Goal: Task Accomplishment & Management: Complete application form

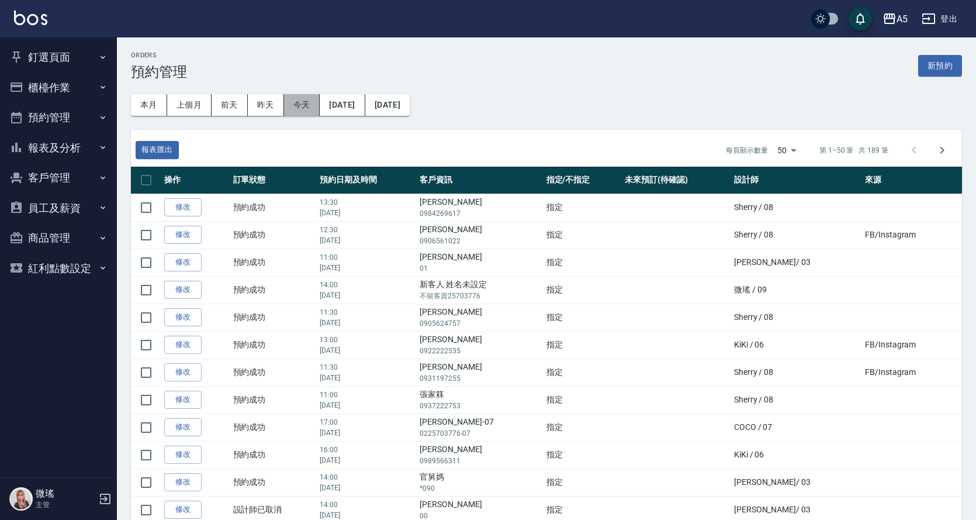
click at [301, 103] on button "今天" at bounding box center [302, 105] width 36 height 22
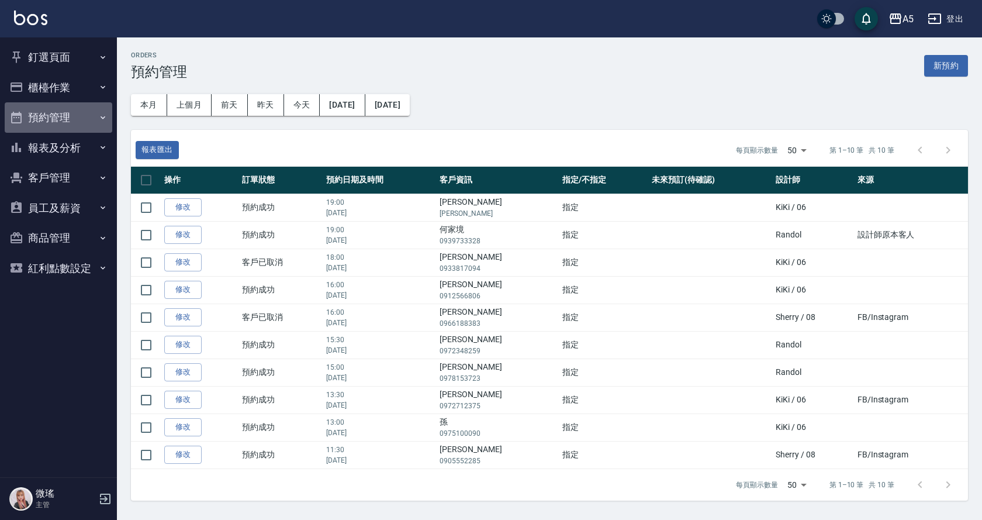
click at [59, 123] on button "預約管理" at bounding box center [59, 117] width 108 height 30
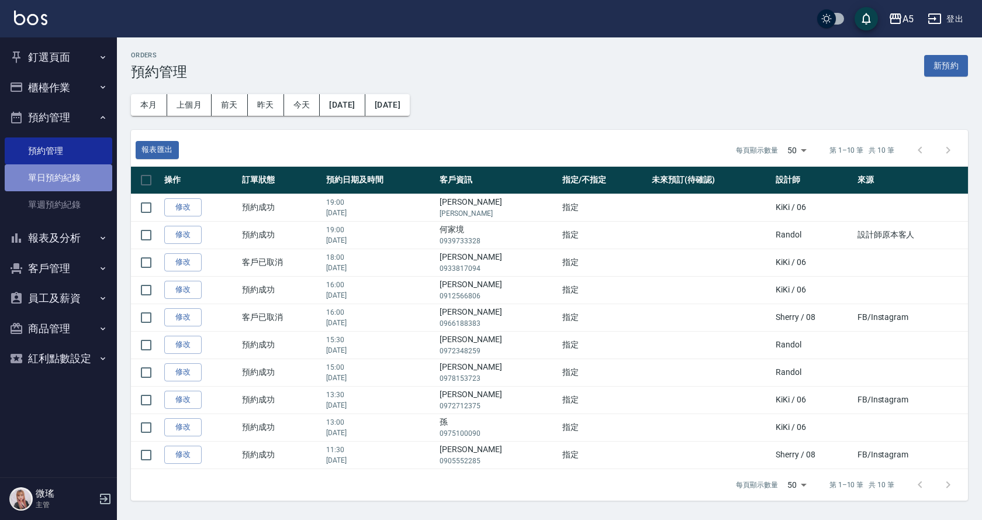
click at [59, 185] on link "單日預約紀錄" at bounding box center [59, 177] width 108 height 27
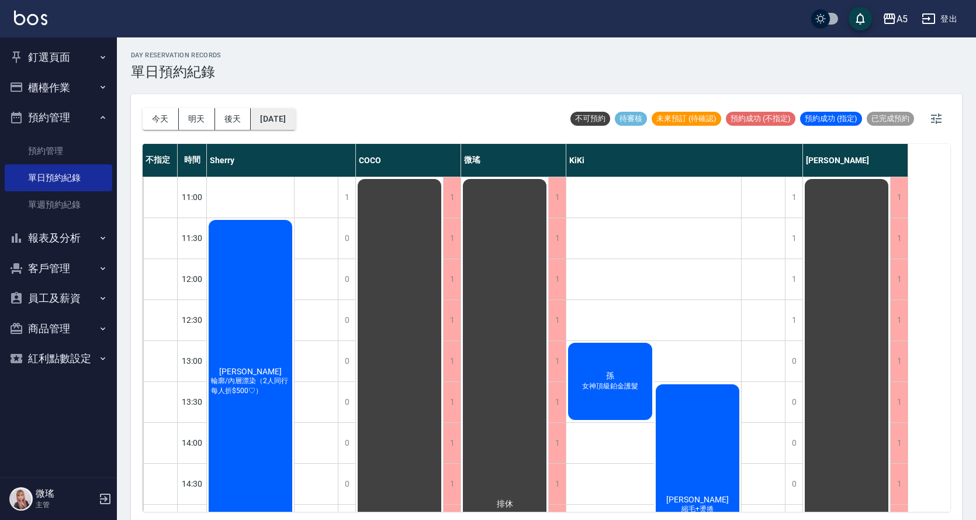
click at [256, 119] on button "[DATE]" at bounding box center [273, 119] width 44 height 22
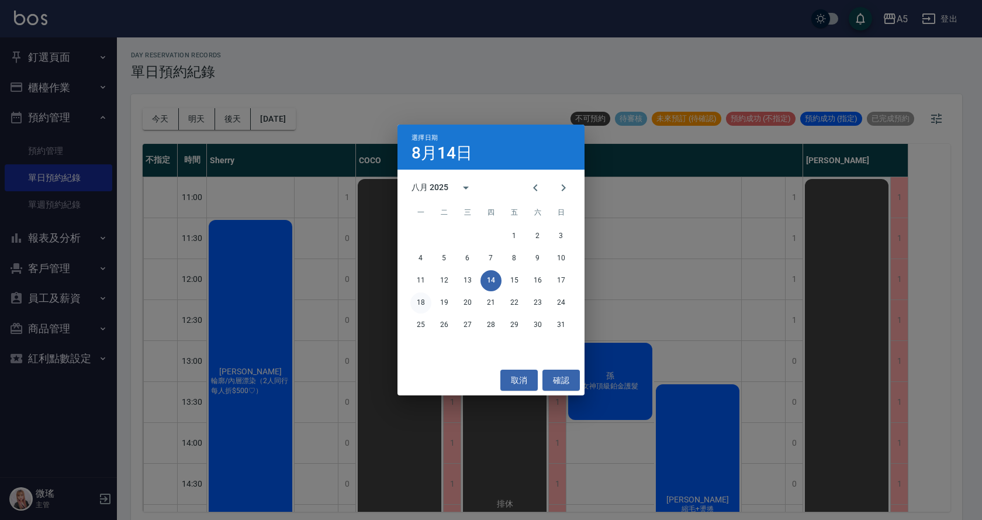
click at [426, 299] on button "18" at bounding box center [420, 302] width 21 height 21
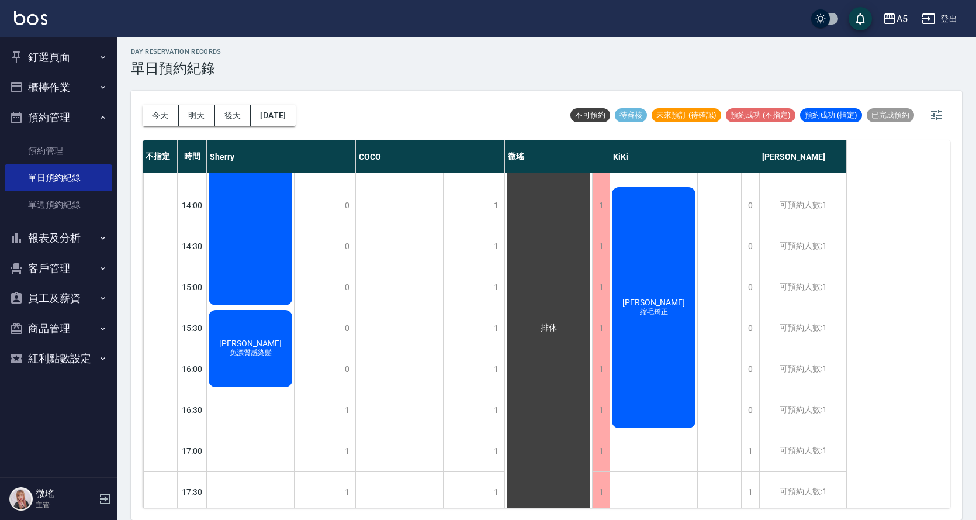
scroll to position [58, 0]
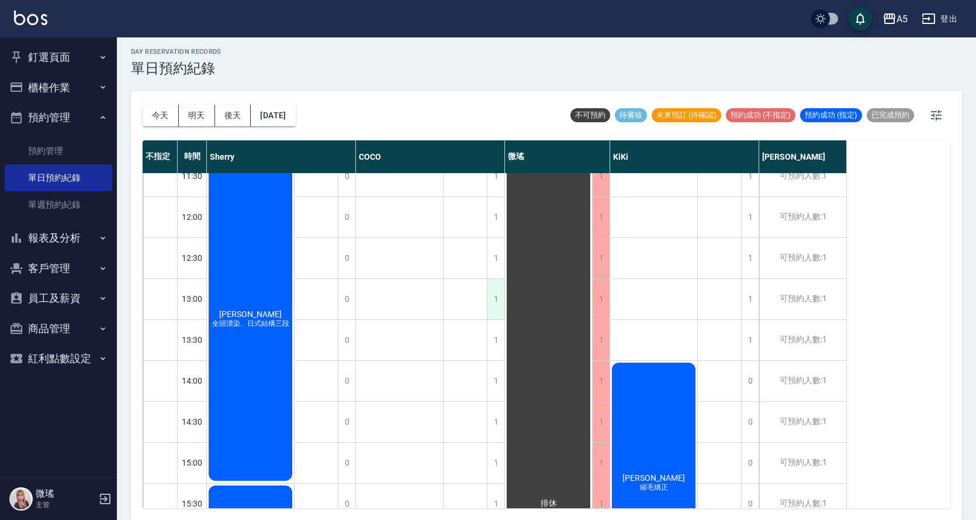
click at [495, 309] on div "1" at bounding box center [496, 299] width 18 height 40
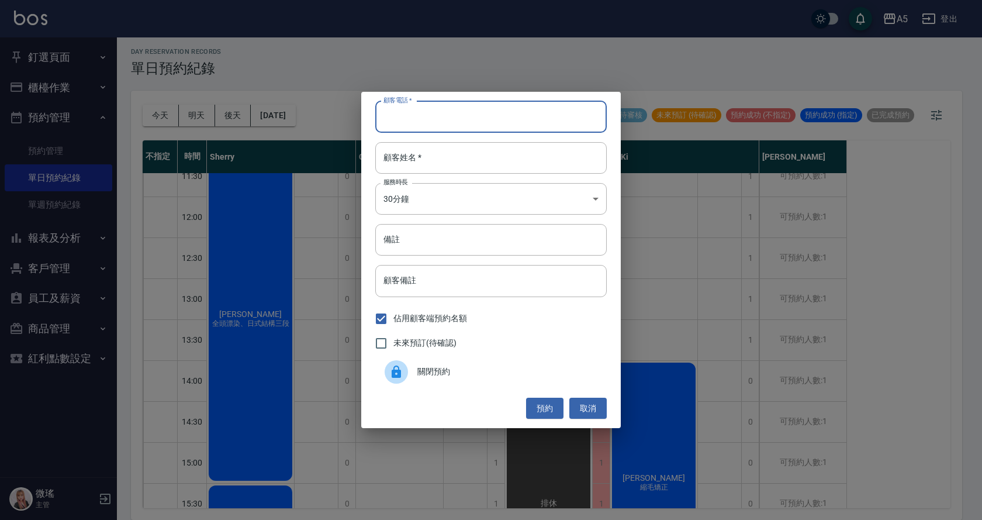
click at [417, 125] on input "顧客電話   *" at bounding box center [491, 117] width 232 height 32
type input "t"
click at [385, 115] on input "[PERSON_NAME]" at bounding box center [491, 117] width 232 height 32
click at [429, 125] on input "[PERSON_NAME]" at bounding box center [491, 117] width 232 height 32
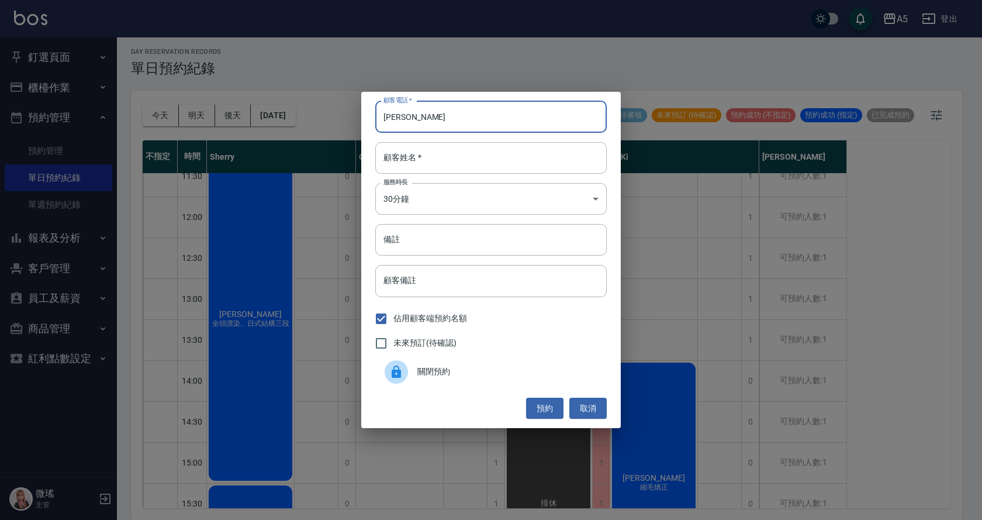
type input "陳"
type input "092789123"
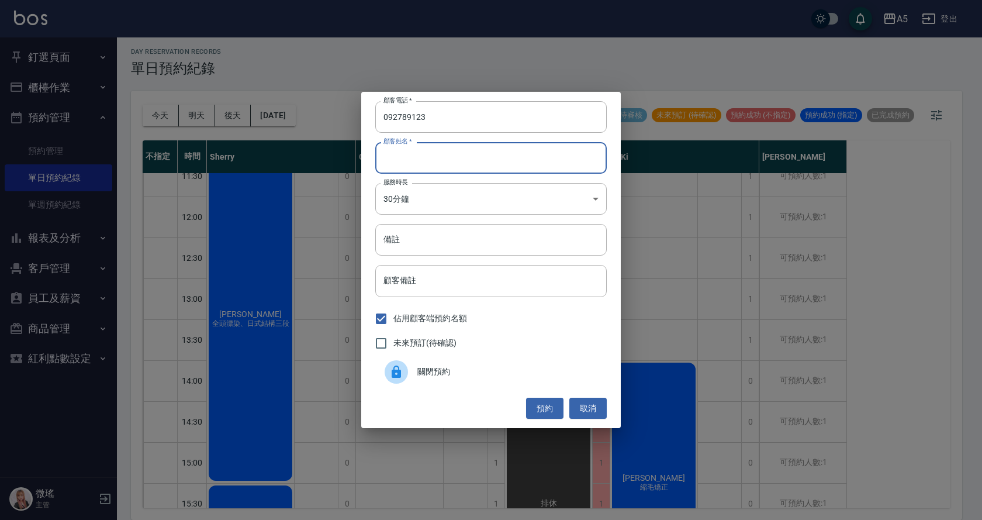
click at [440, 156] on input "顧客姓名   *" at bounding box center [491, 158] width 232 height 32
type input "t"
type input "[PERSON_NAME]"
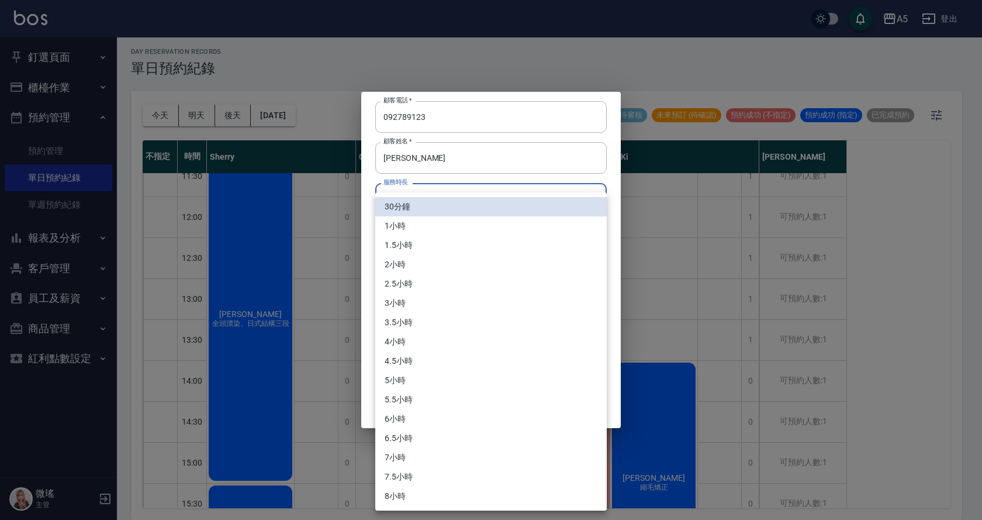
click at [421, 192] on body "A5 登出 釘選頁面 打帳單 店家日報表 設計師日報表 設計師業績月報表 櫃檯作業 打帳單 帳單列表 現金收支登錄 高階收支登錄 材料自購登錄 每日結帳 排班…" at bounding box center [491, 257] width 982 height 523
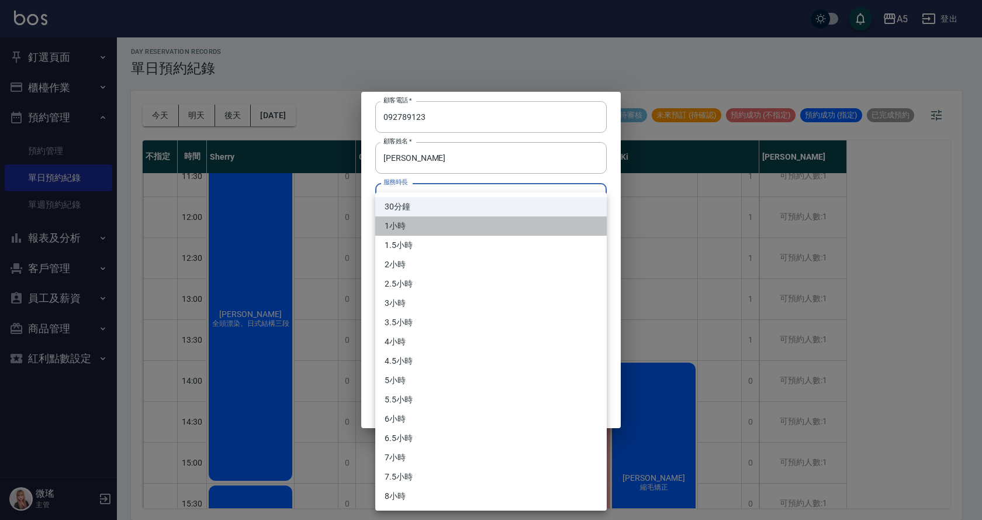
click at [419, 223] on li "1小時" at bounding box center [491, 225] width 232 height 19
type input "2"
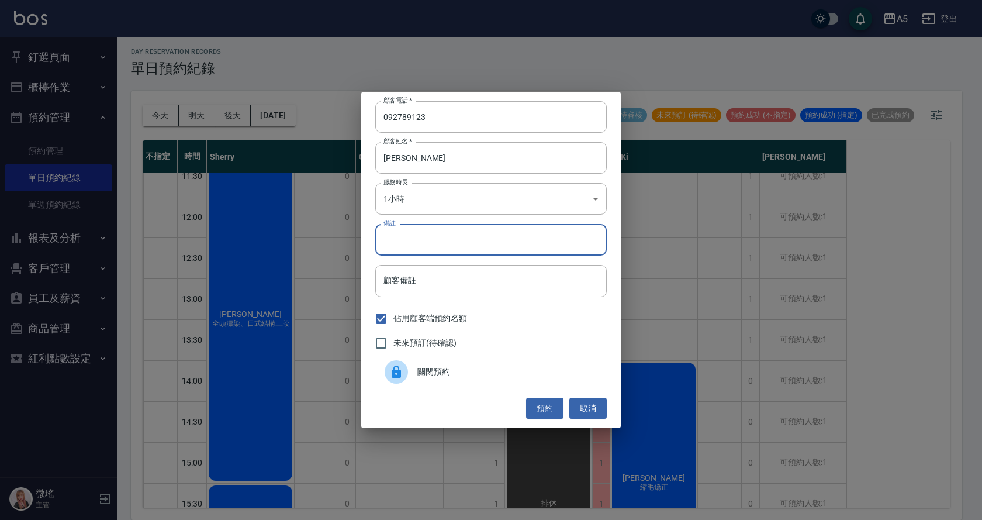
click at [426, 237] on input "備註" at bounding box center [491, 240] width 232 height 32
type input "sc"
click at [543, 410] on button "預約" at bounding box center [544, 409] width 37 height 22
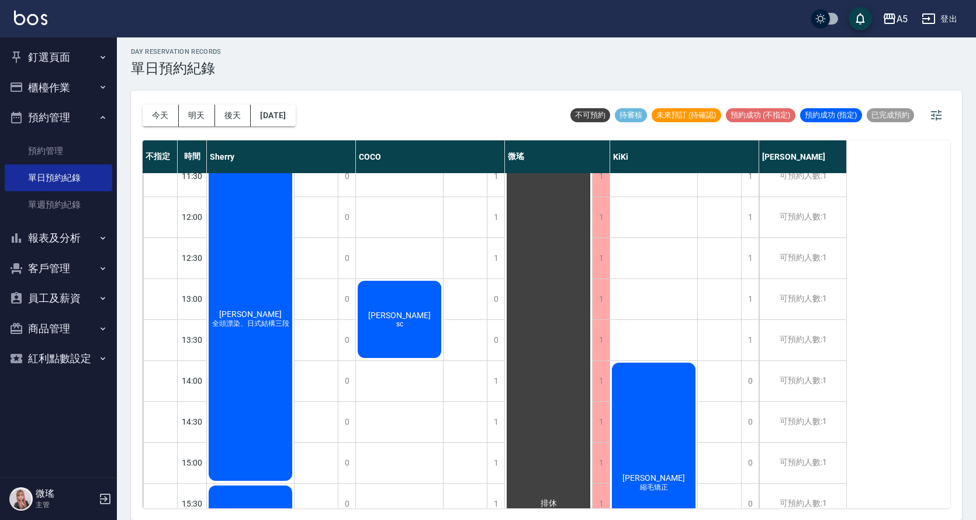
scroll to position [0, 0]
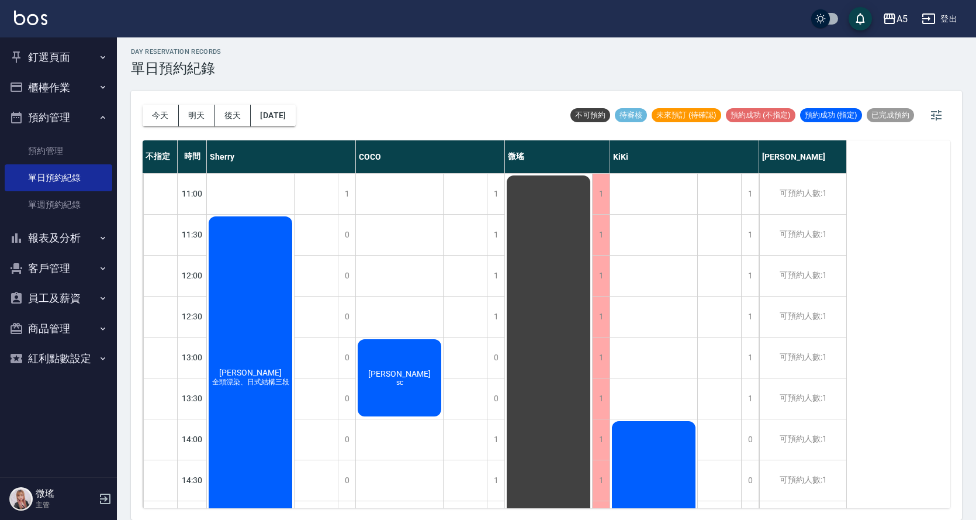
click at [294, 376] on div "[PERSON_NAME]" at bounding box center [250, 378] width 87 height 326
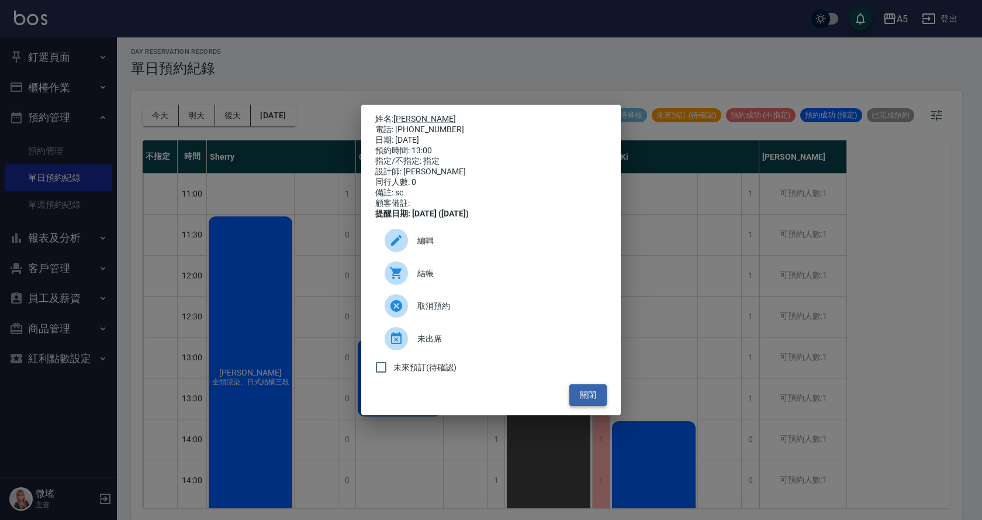
click at [583, 399] on button "關閉" at bounding box center [587, 395] width 37 height 22
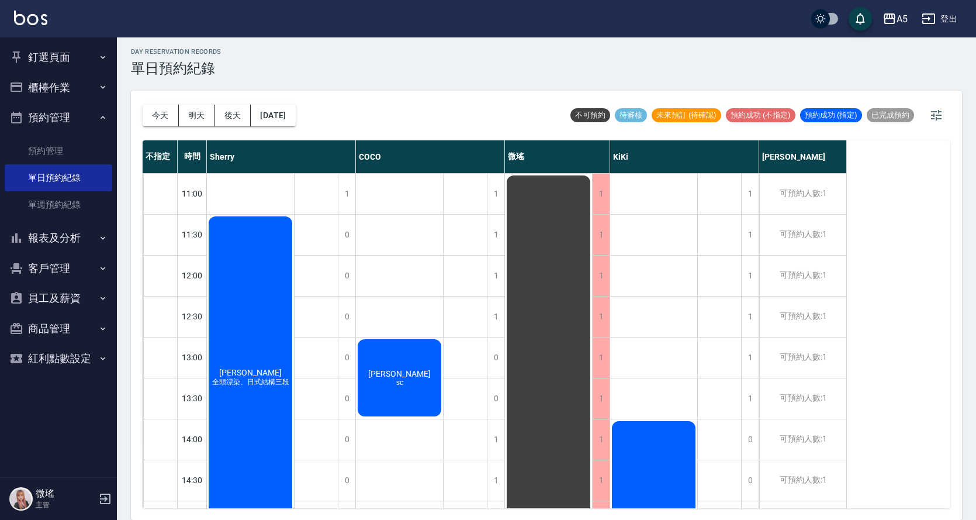
click at [253, 387] on span "sc" at bounding box center [250, 387] width 5 height 0
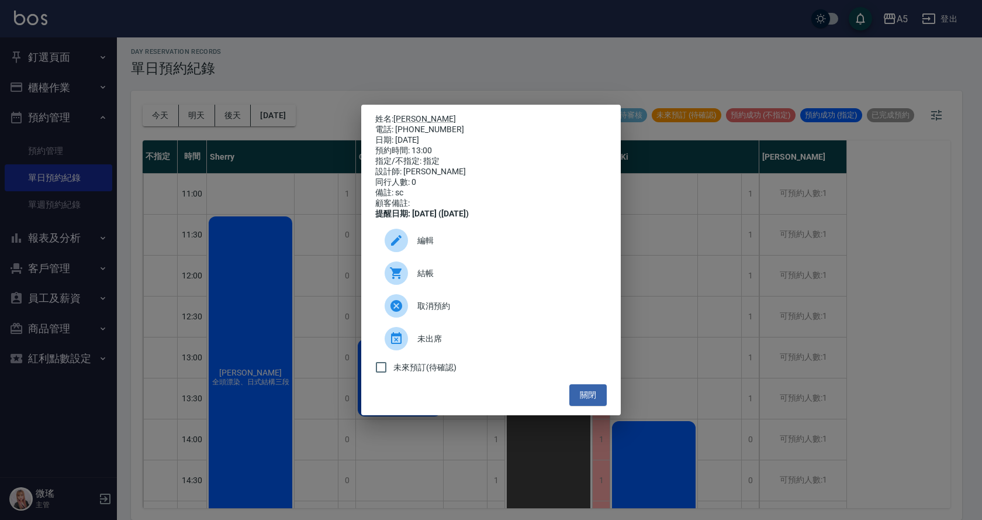
click at [419, 373] on span "未來預訂(待確認)" at bounding box center [424, 367] width 63 height 12
click at [393, 373] on input "未來預訂(待確認)" at bounding box center [381, 367] width 25 height 25
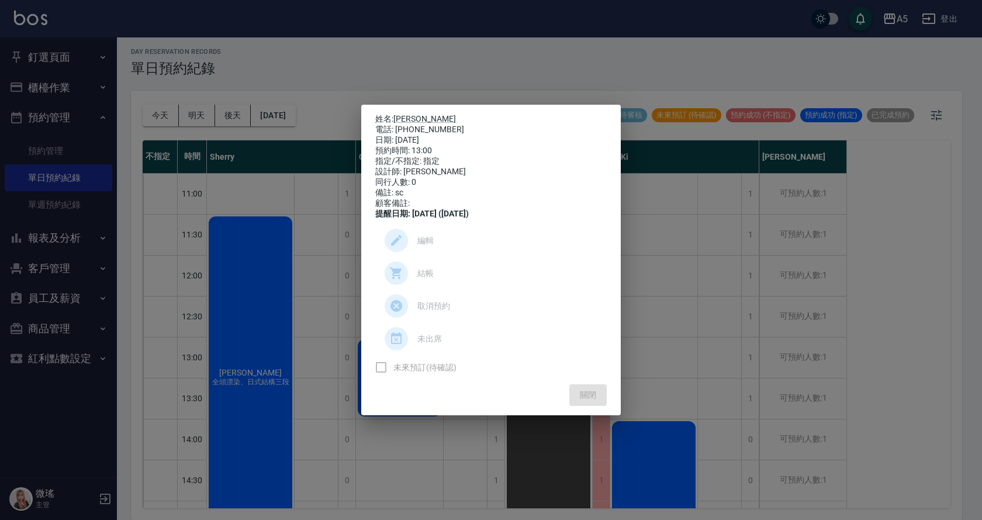
checkbox input "true"
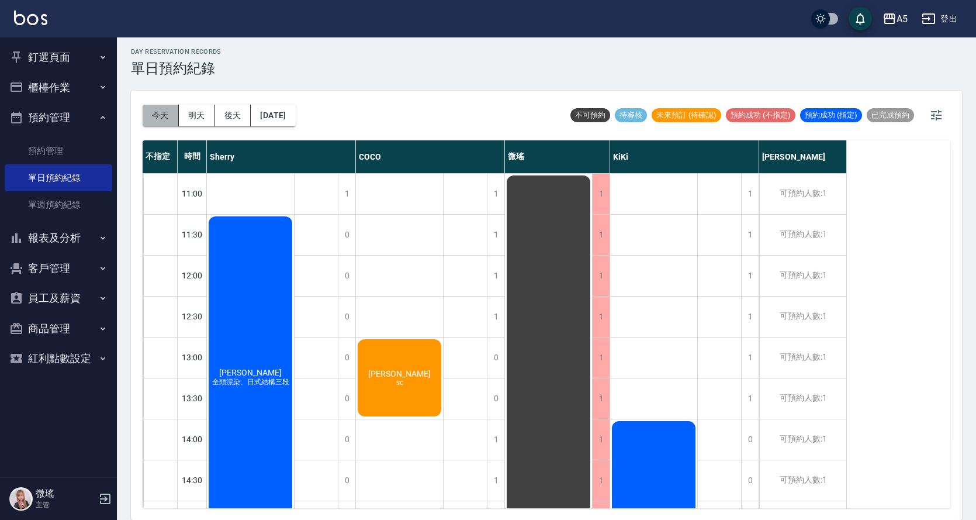
click at [149, 115] on button "今天" at bounding box center [161, 116] width 36 height 22
